Goal: Transaction & Acquisition: Book appointment/travel/reservation

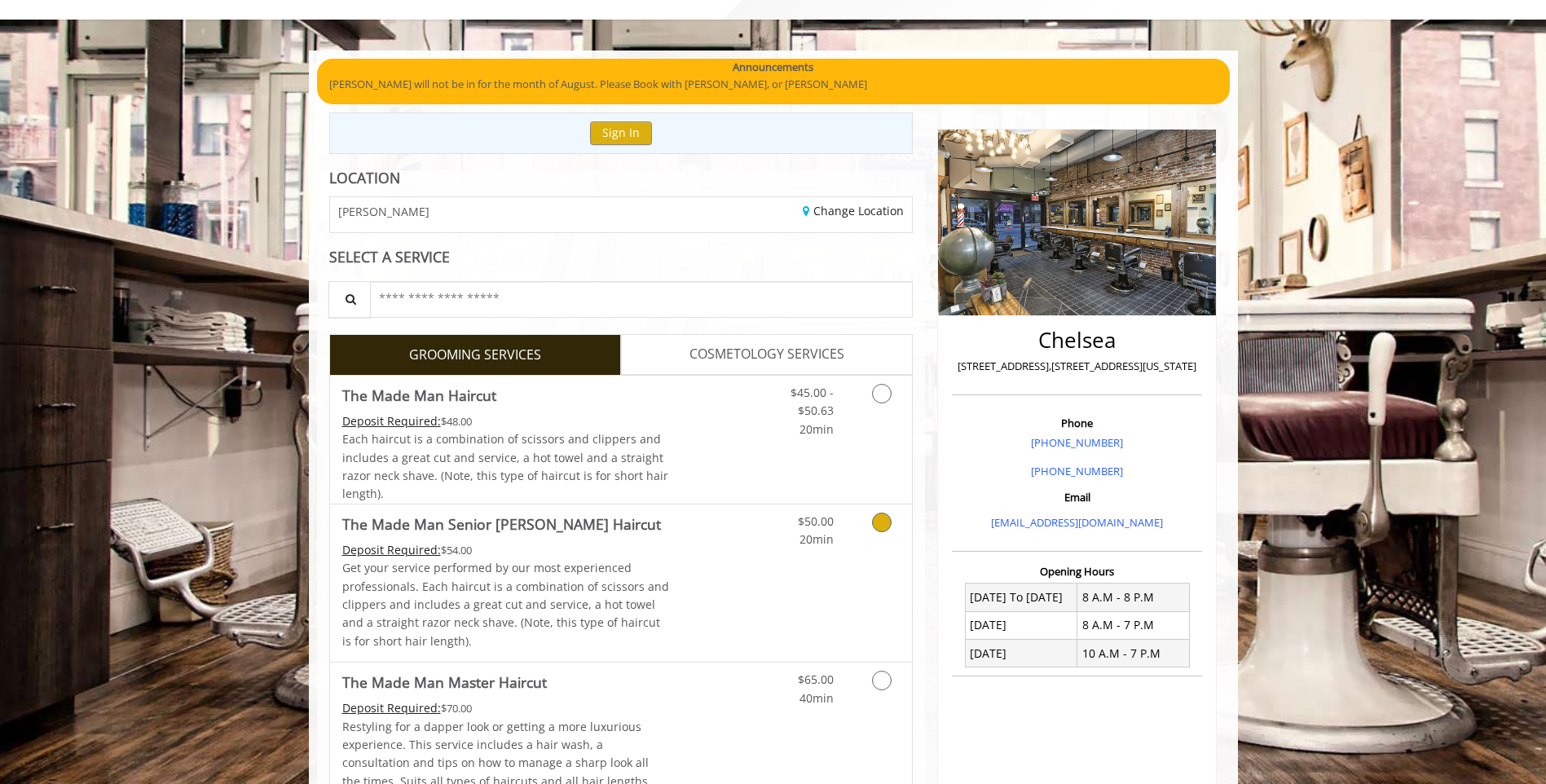
click at [635, 535] on span "The Made Man Senior [PERSON_NAME] Haircut" at bounding box center [506, 524] width 328 height 23
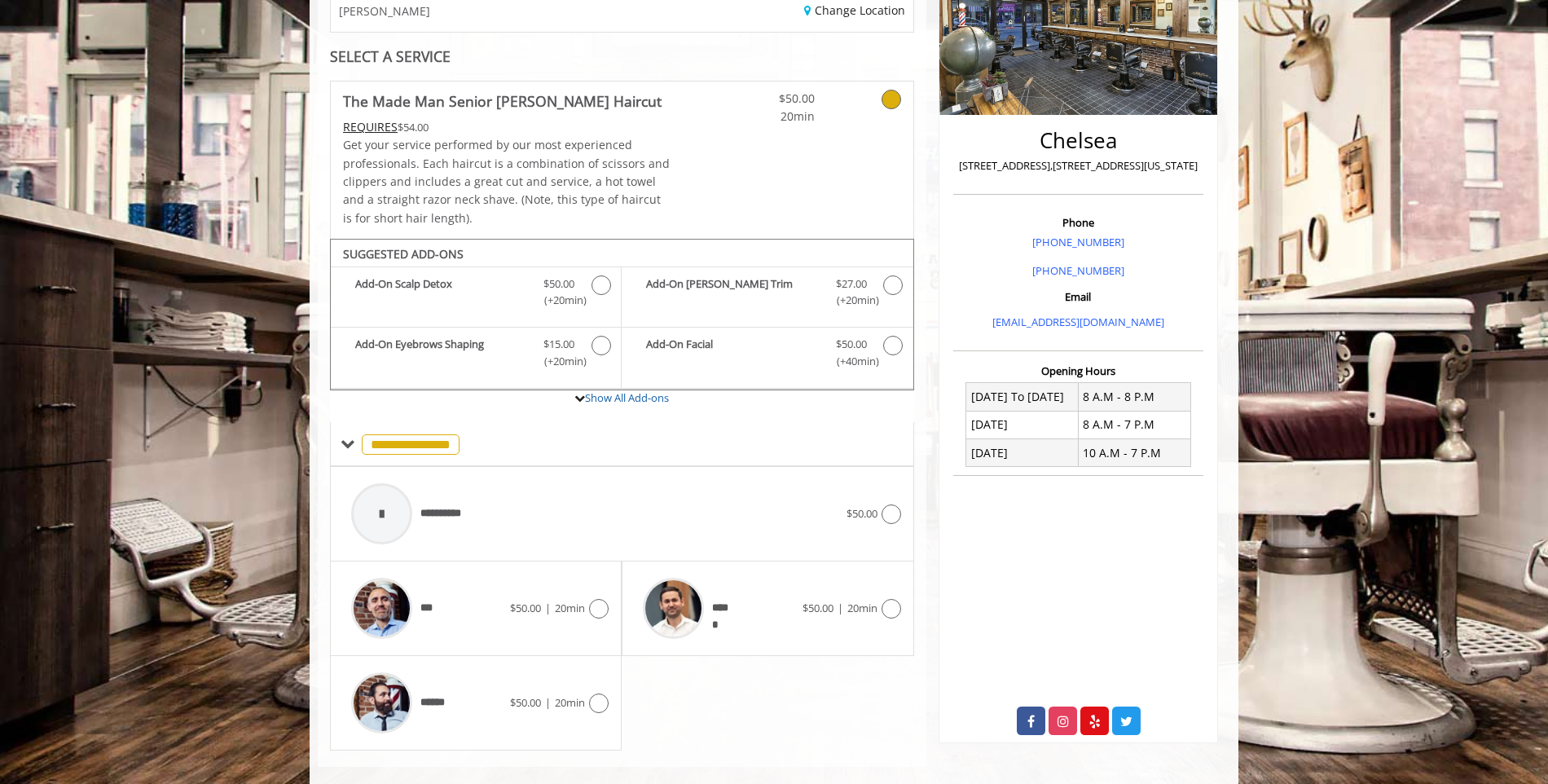
scroll to position [306, 0]
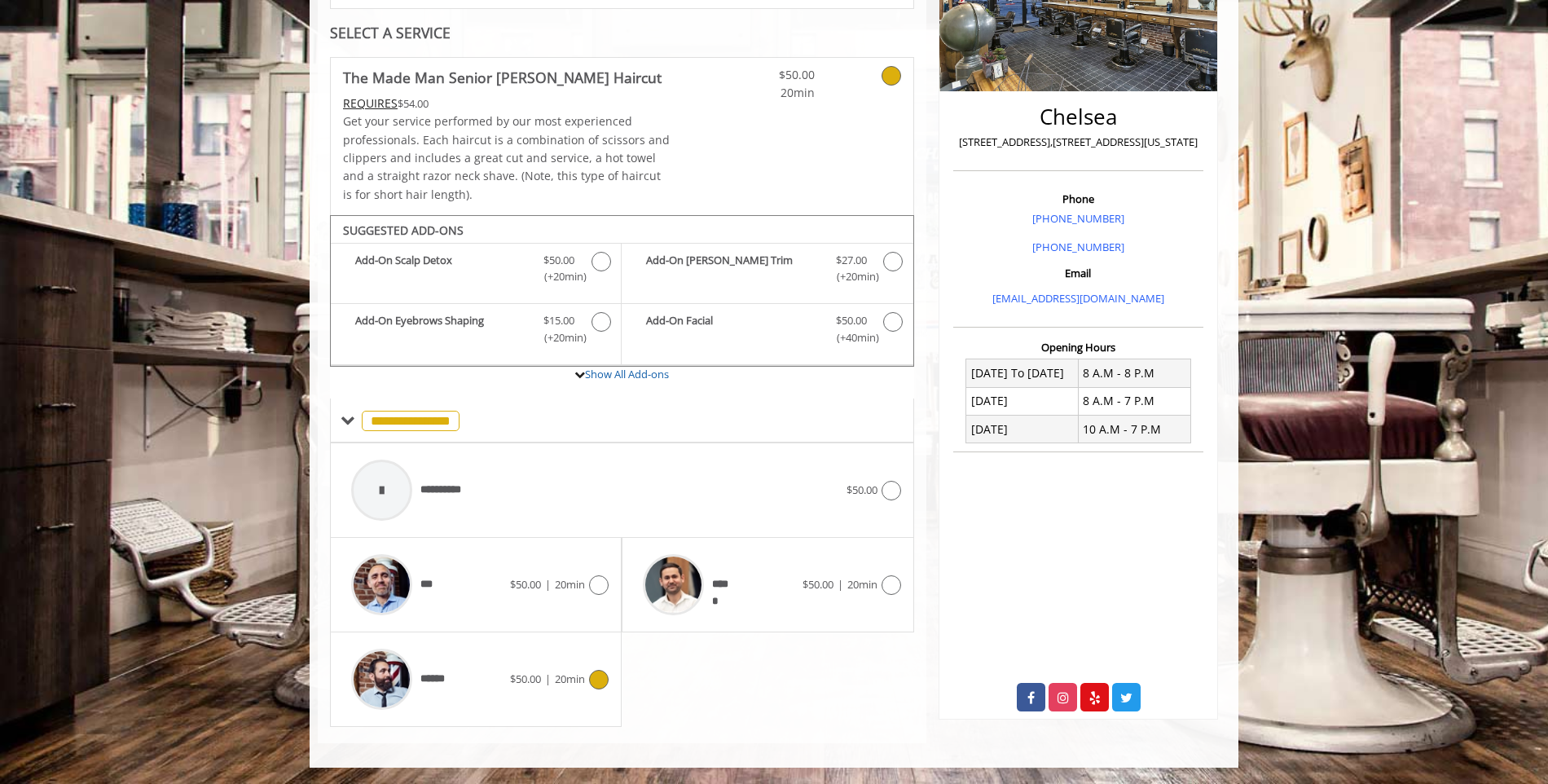
click at [465, 662] on div "******" at bounding box center [427, 679] width 167 height 77
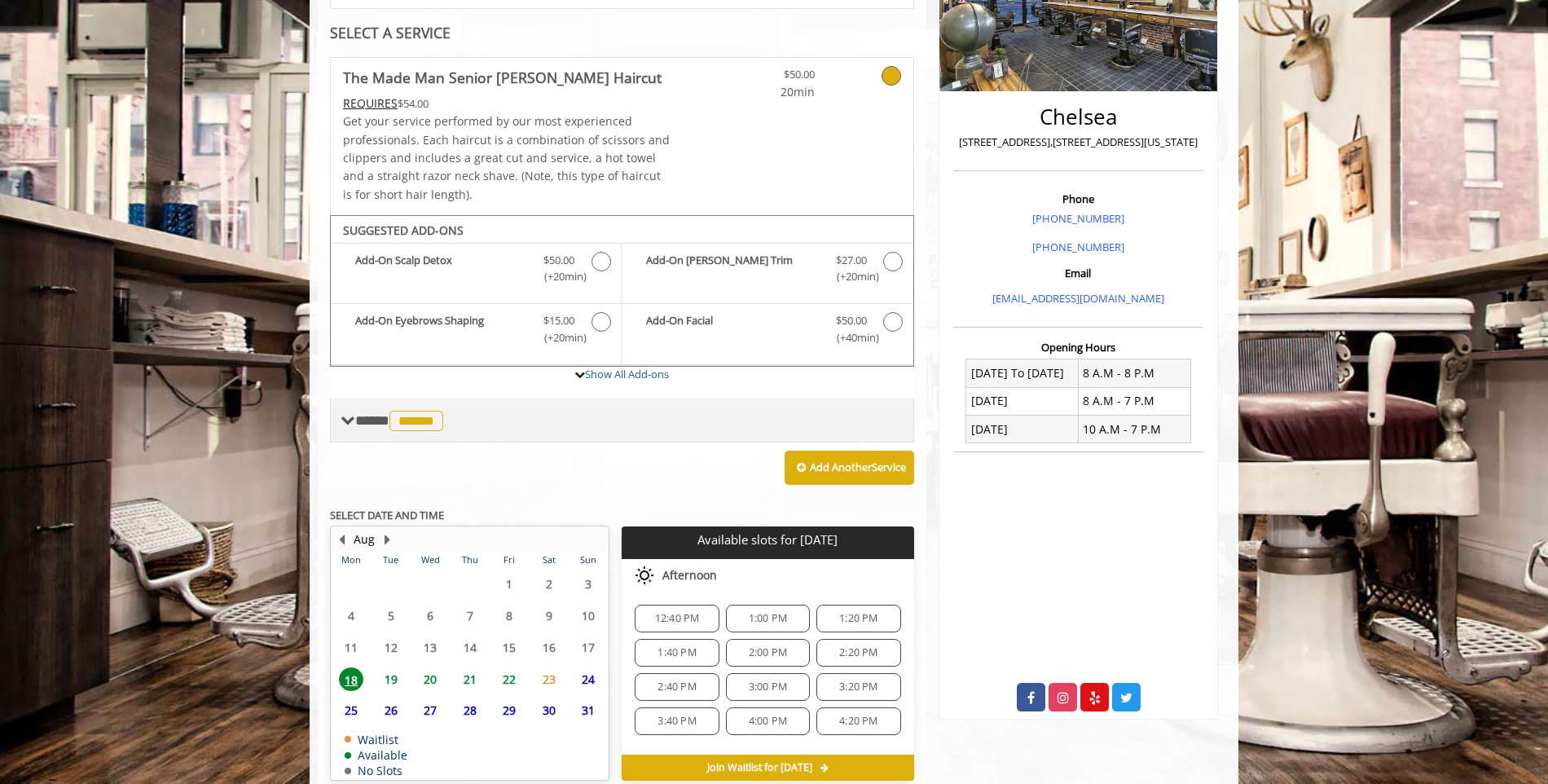
scroll to position [383, 0]
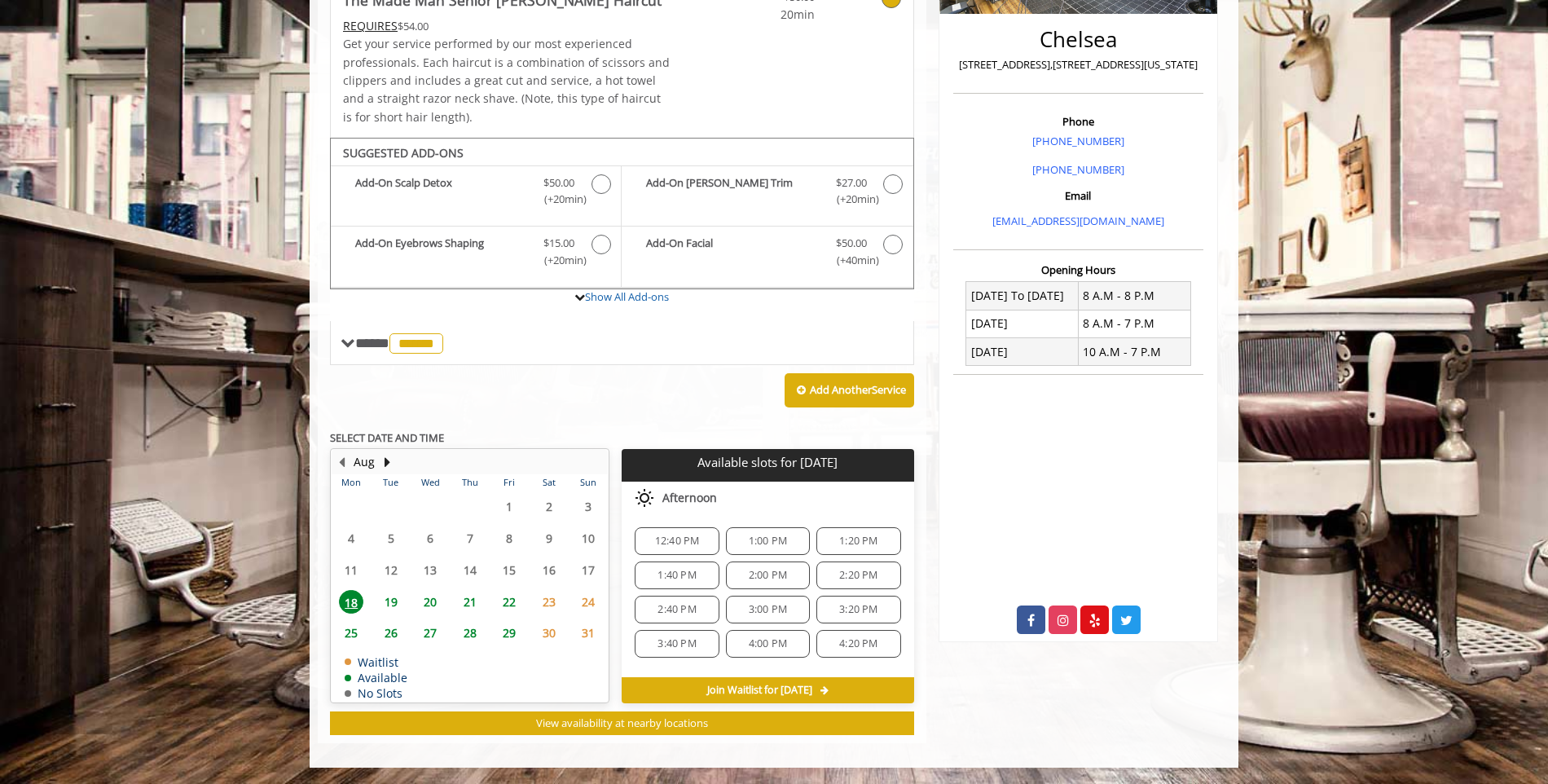
click at [379, 590] on span "19" at bounding box center [391, 601] width 24 height 23
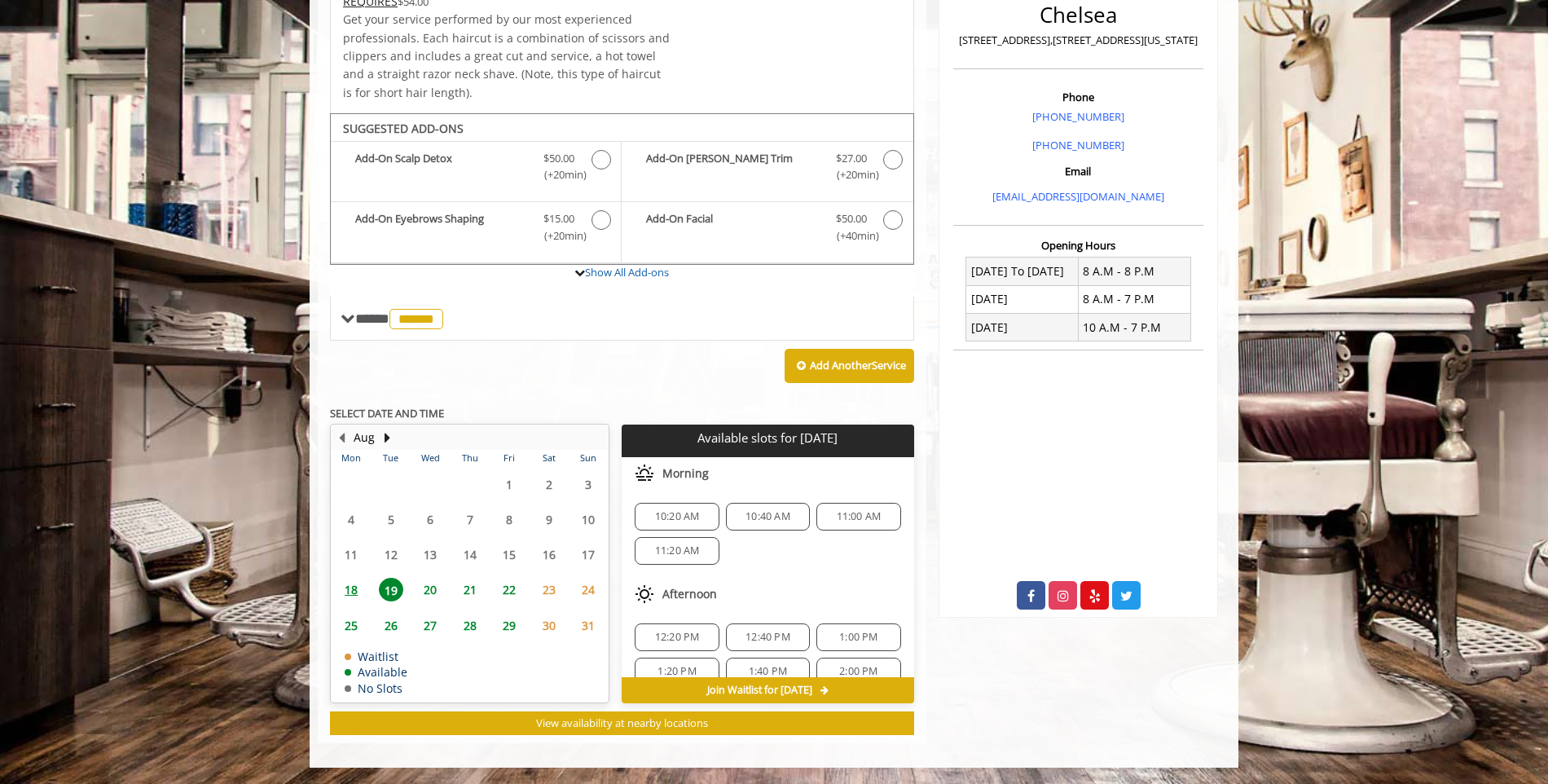
scroll to position [210, 0]
click at [749, 613] on span "6:40 PM" at bounding box center [768, 615] width 38 height 13
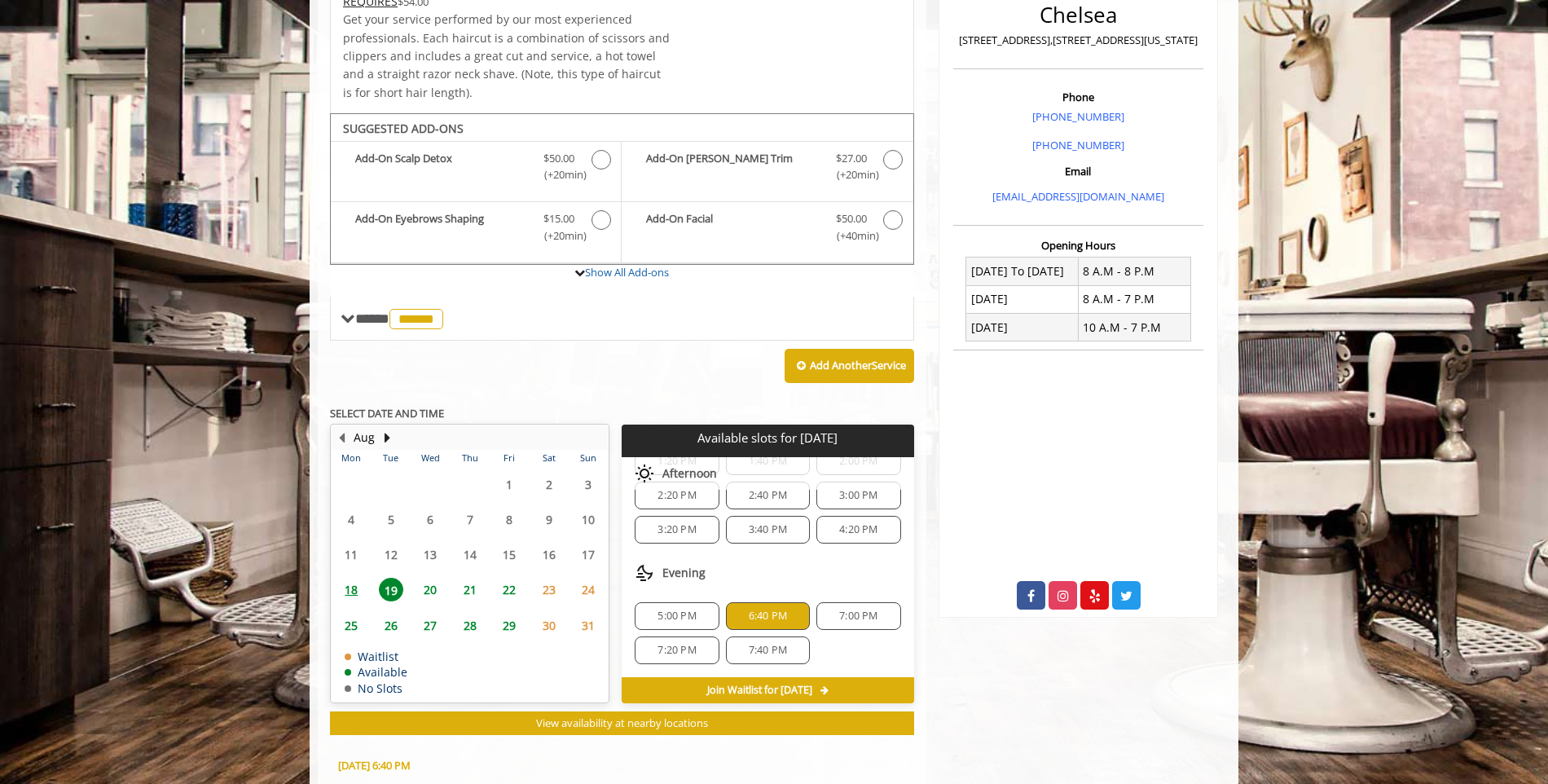
scroll to position [702, 0]
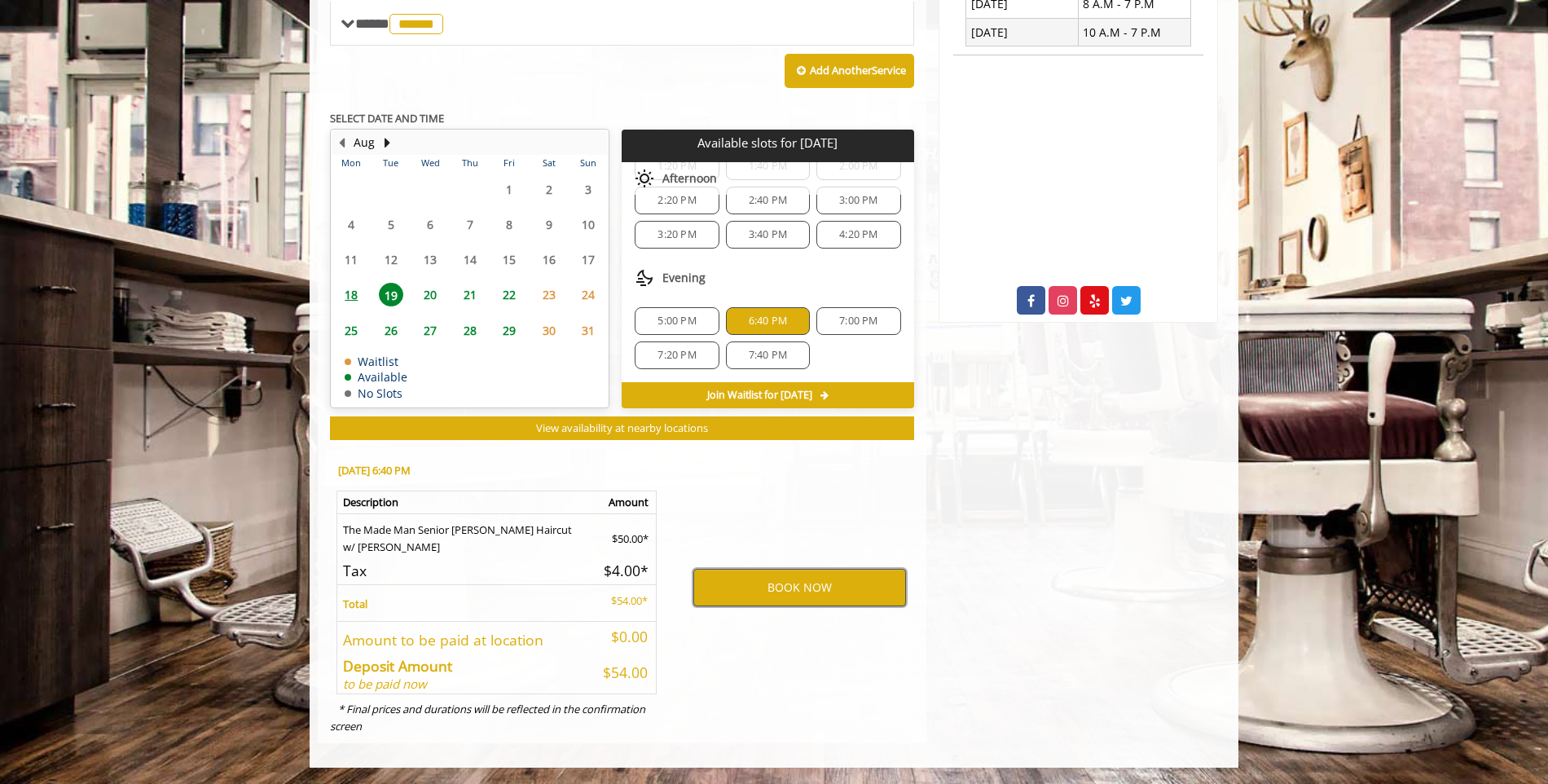
click at [798, 598] on button "BOOK NOW" at bounding box center [800, 587] width 213 height 37
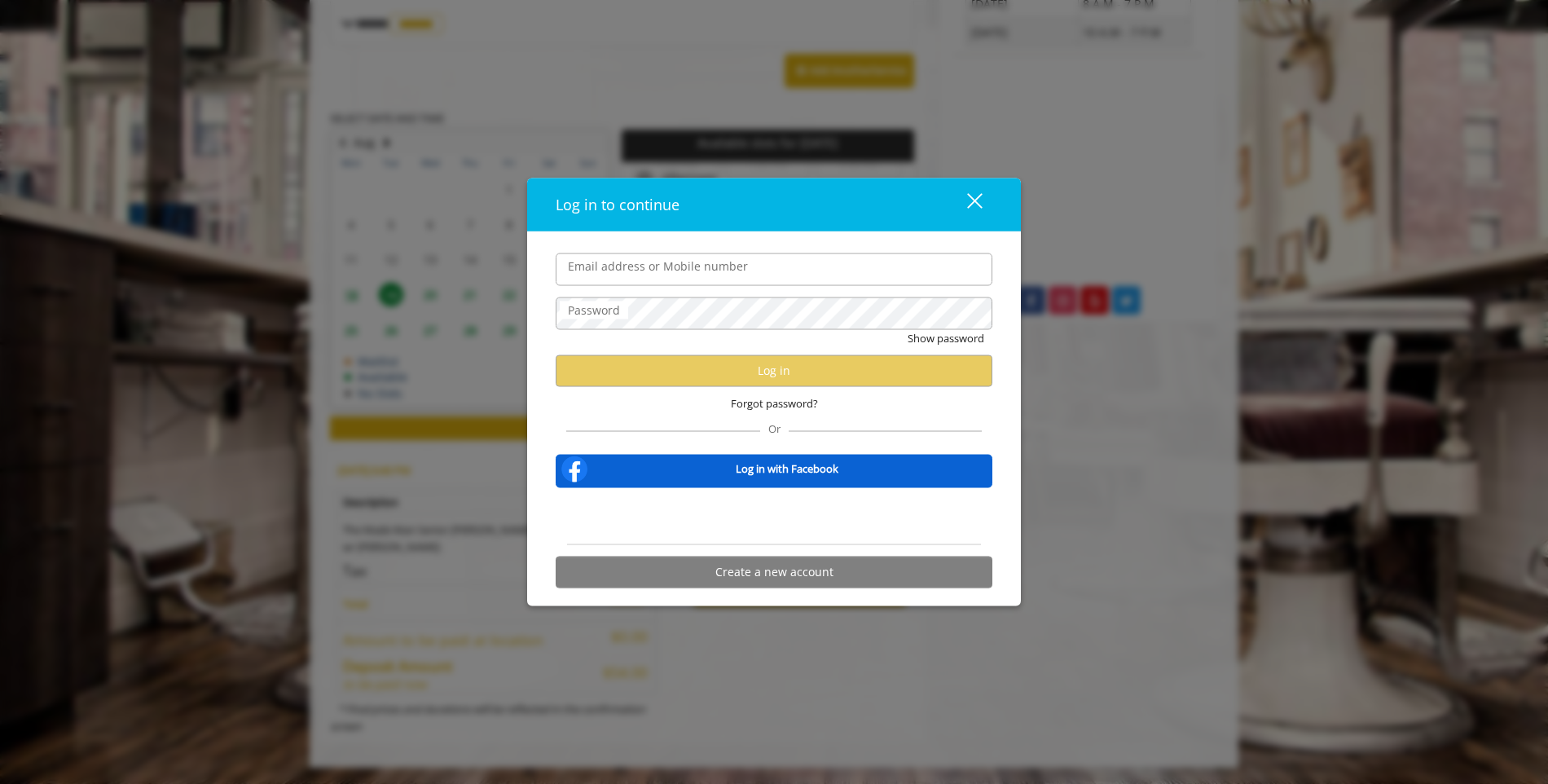
click at [605, 276] on input "Email address or Mobile number" at bounding box center [774, 269] width 436 height 32
type input "**********"
click at [619, 318] on label "Password" at bounding box center [594, 309] width 69 height 18
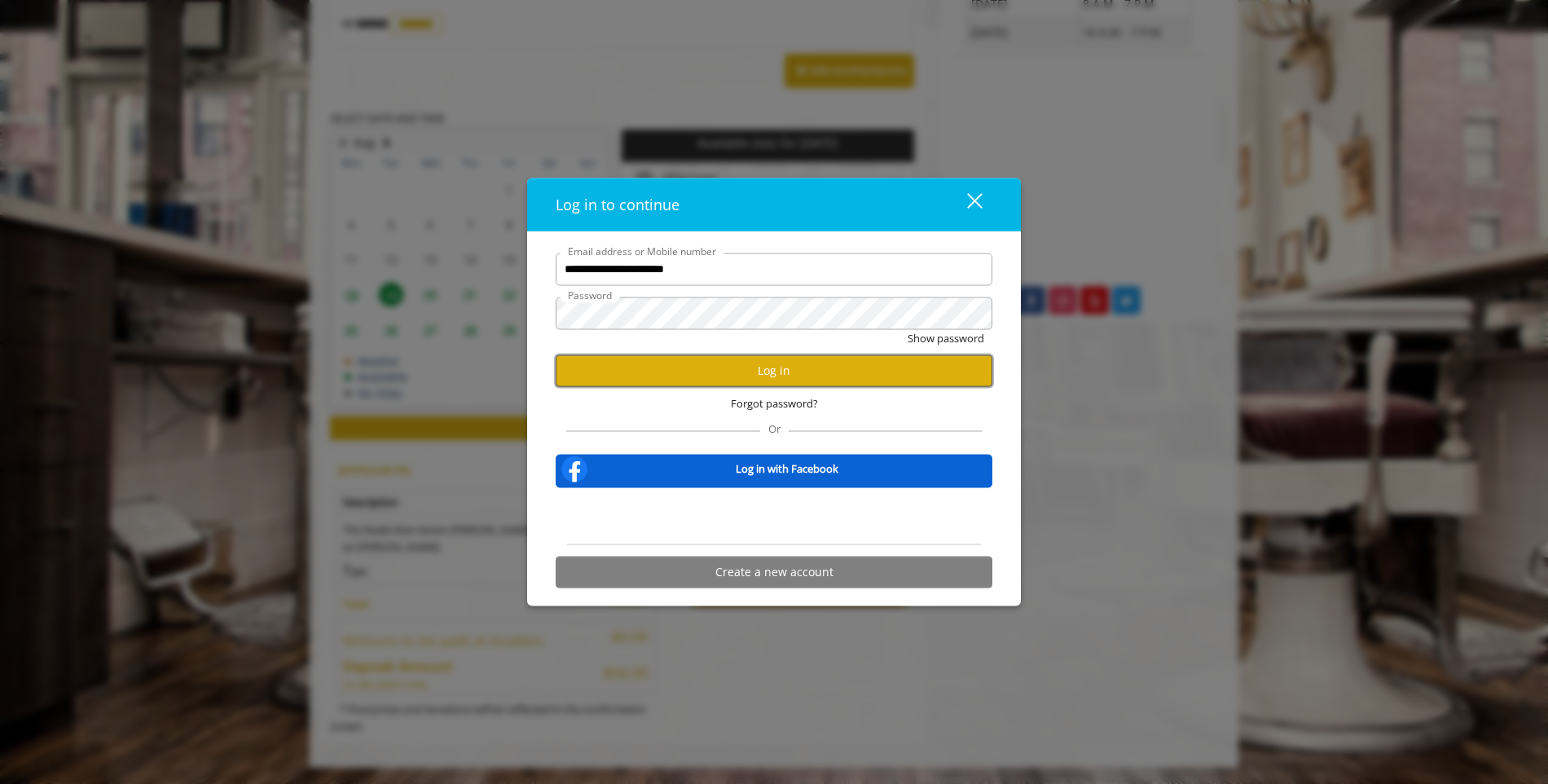
click at [723, 365] on button "Log in" at bounding box center [774, 370] width 436 height 32
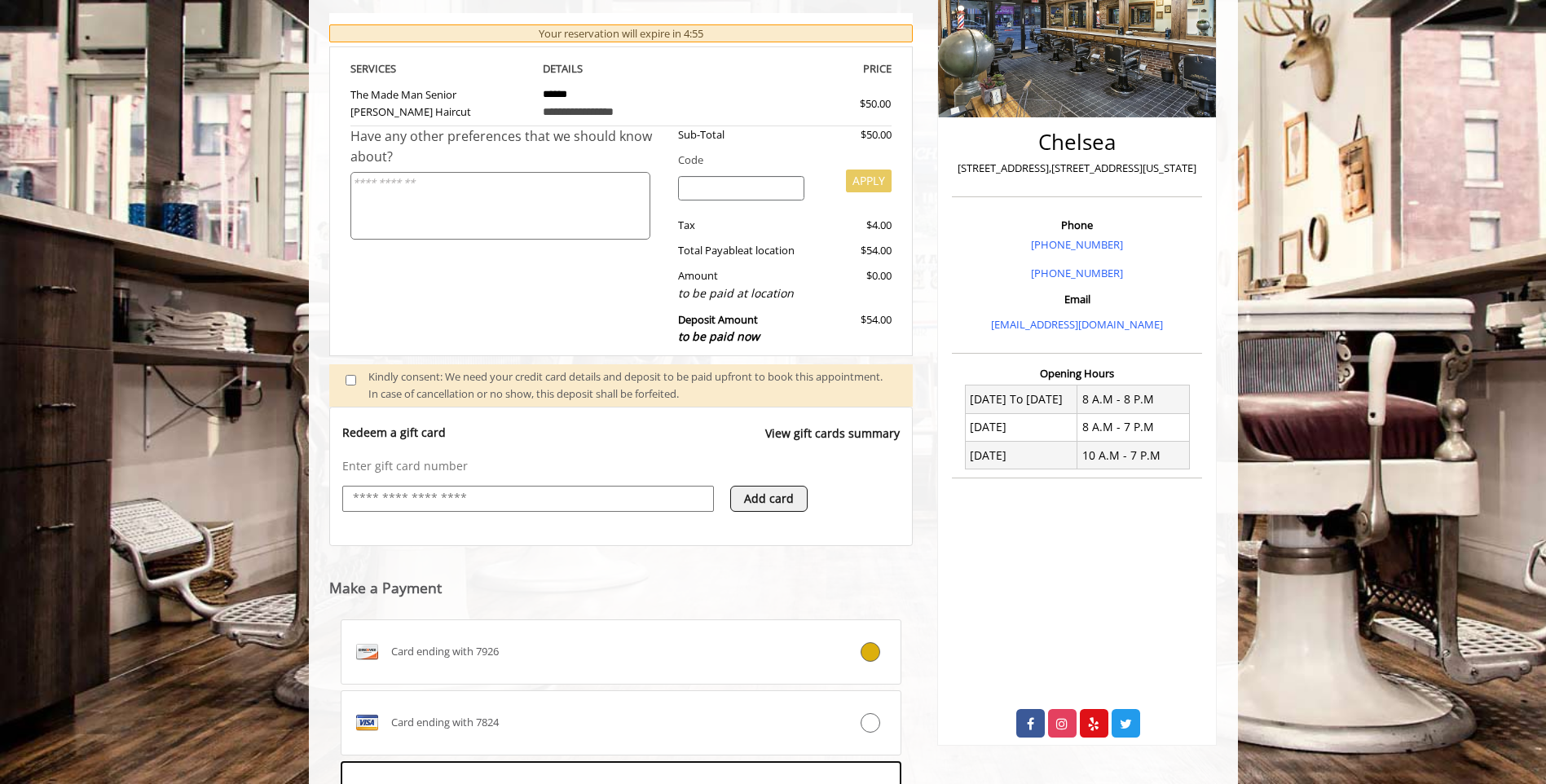
scroll to position [528, 0]
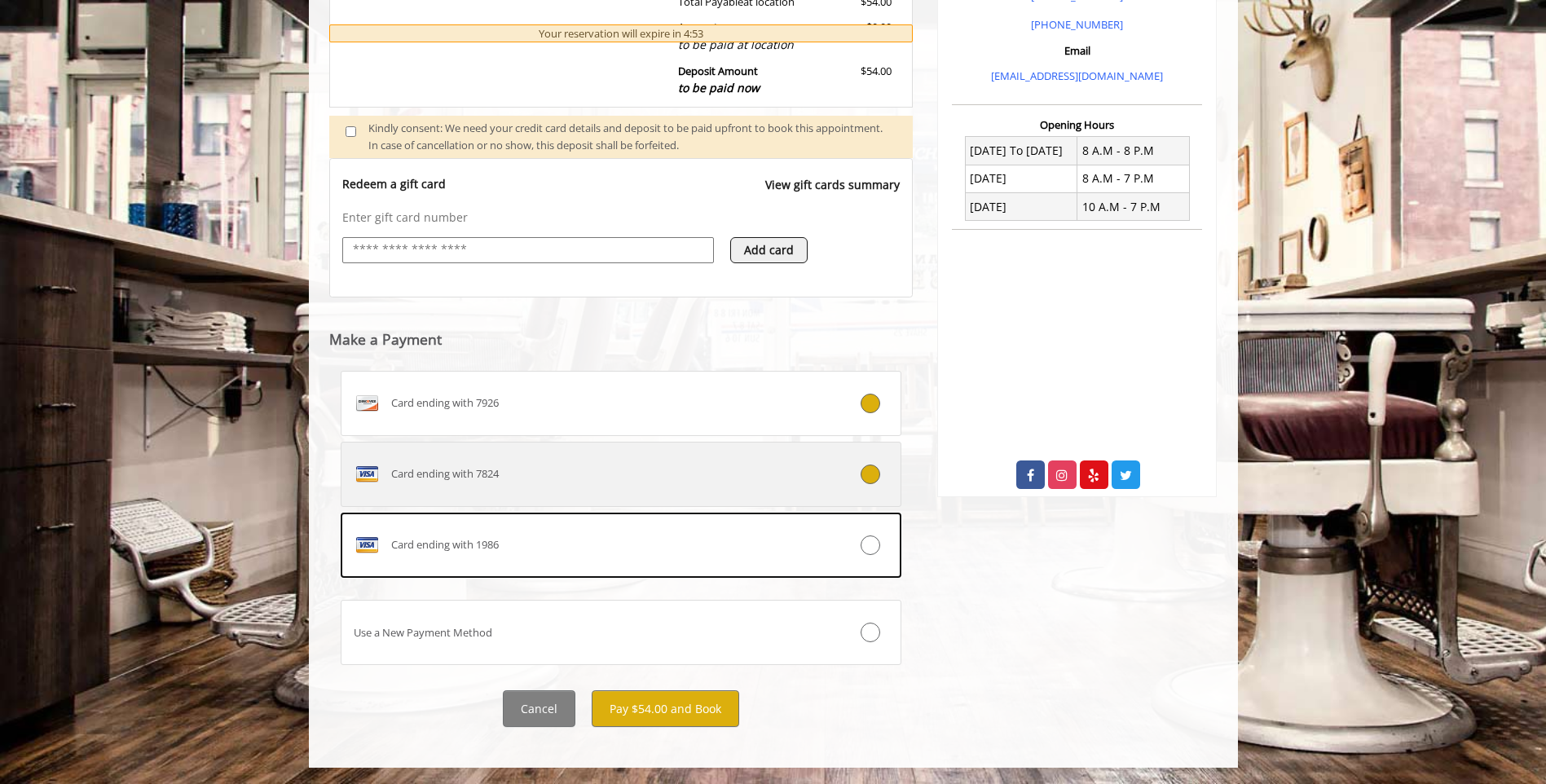
click at [856, 489] on label "Card ending with 7824" at bounding box center [622, 474] width 562 height 65
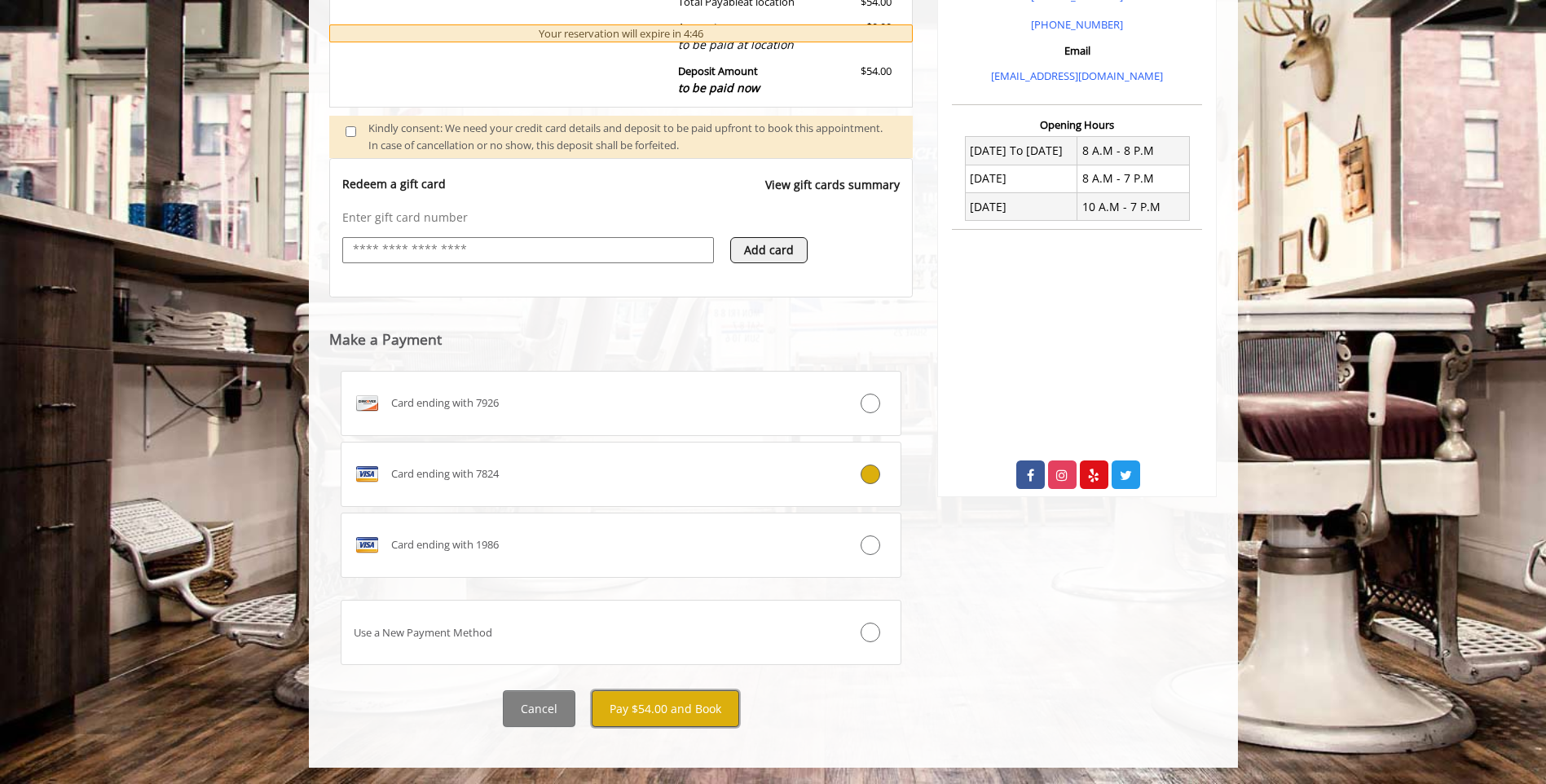
click at [662, 699] on button "Pay $54.00 and Book" at bounding box center [666, 708] width 148 height 37
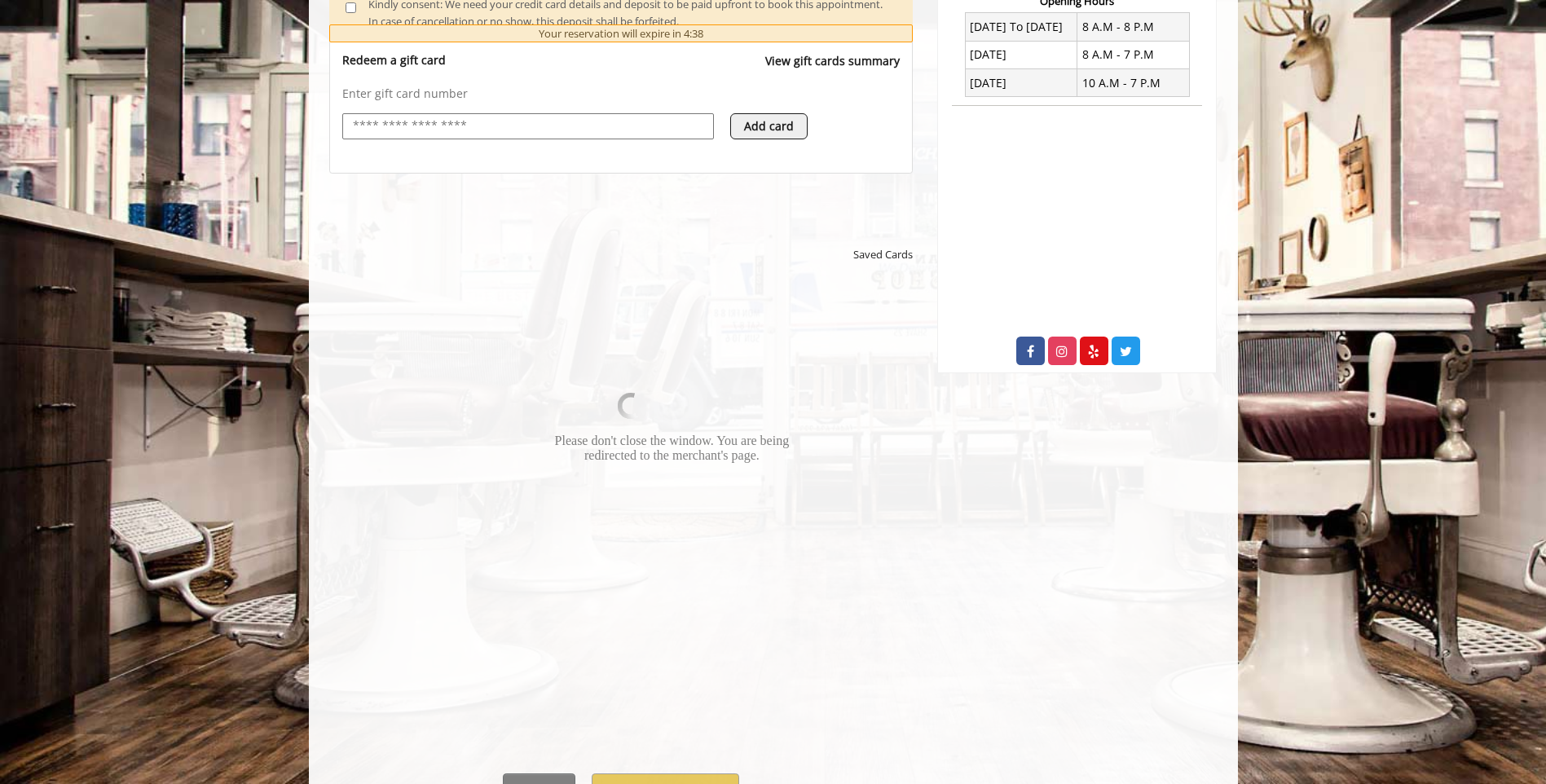
scroll to position [734, 0]
